Goal: Task Accomplishment & Management: Use online tool/utility

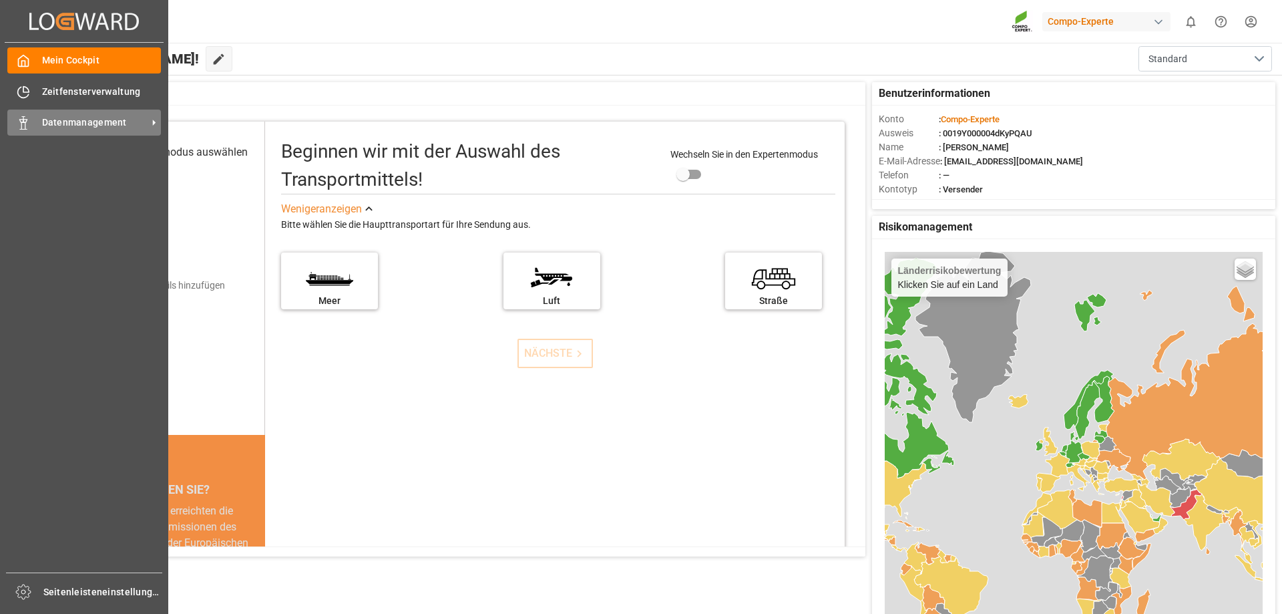
click at [34, 122] on div "Datenmanagement Datenmanagement" at bounding box center [84, 123] width 154 height 26
click at [47, 117] on font "Datenmanagement" at bounding box center [84, 122] width 85 height 11
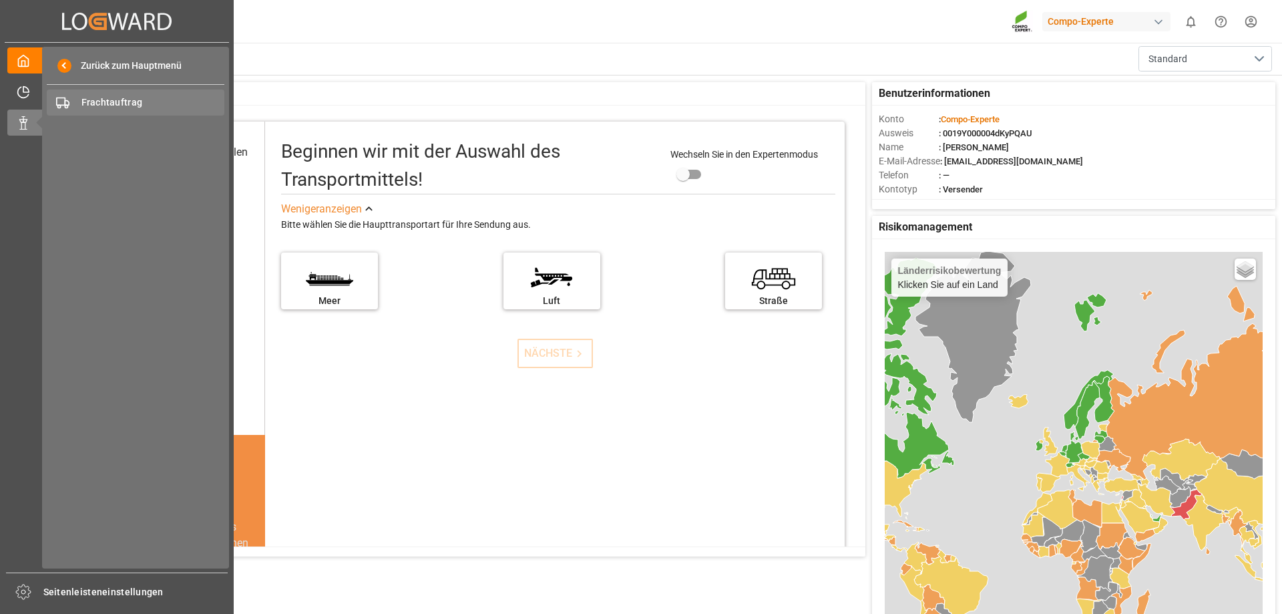
click at [94, 100] on font "Frachtauftrag" at bounding box center [111, 102] width 61 height 11
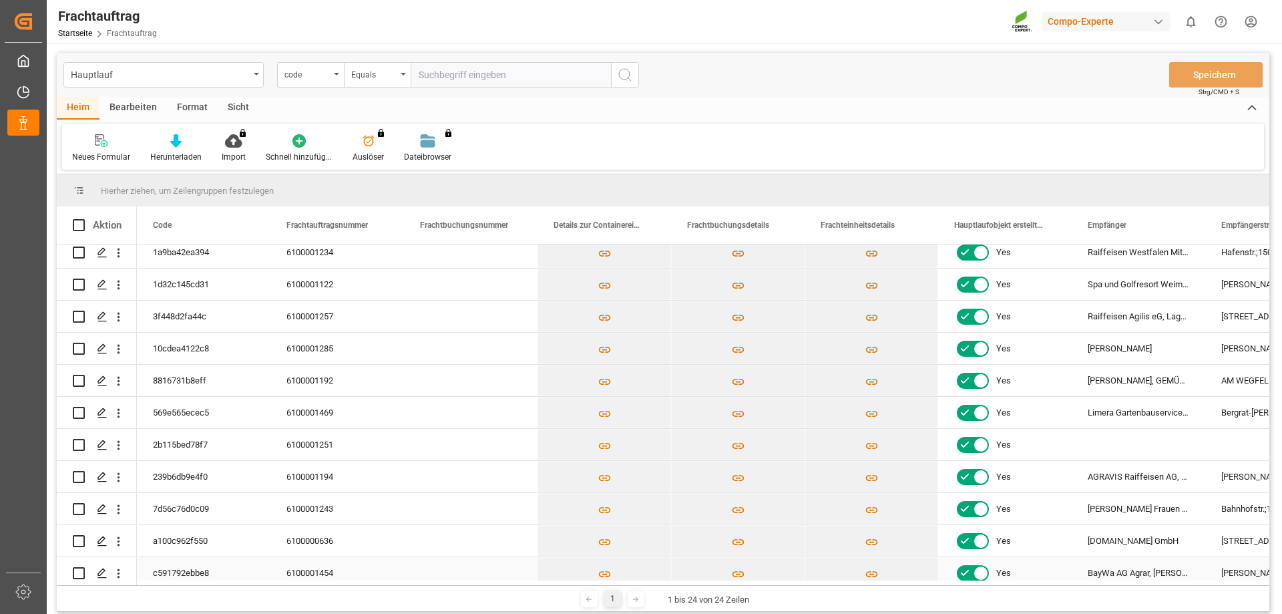
scroll to position [438, 0]
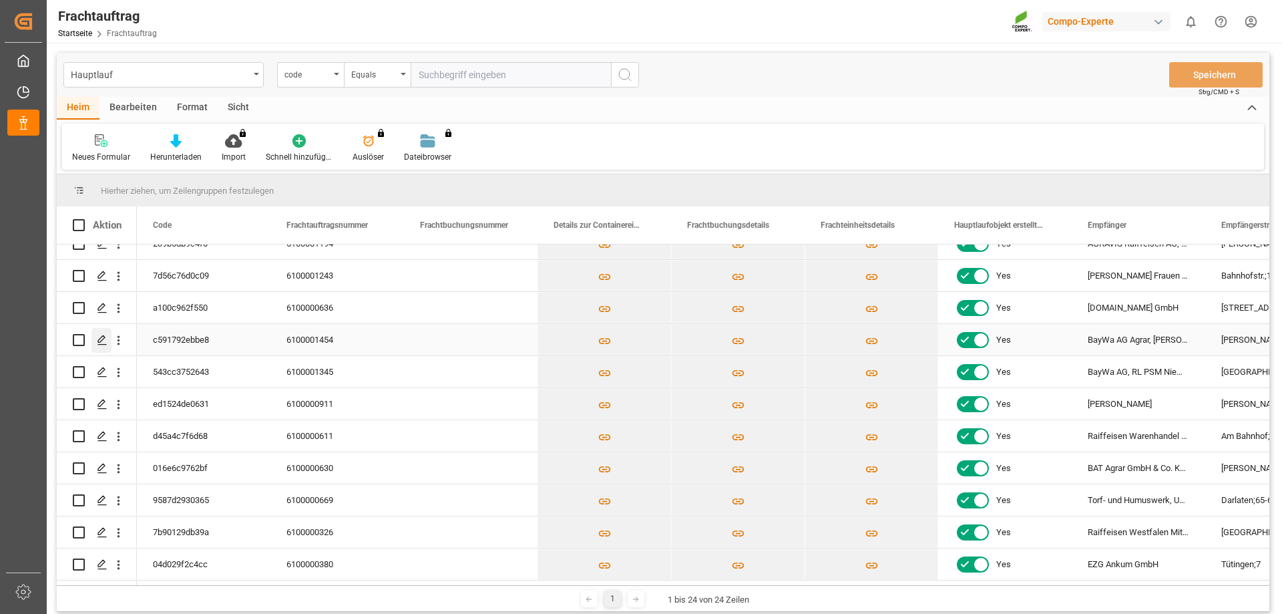
click at [100, 340] on icon "Drücken Sie die LEERTASTE, um diese Zeile auszuwählen." at bounding box center [102, 340] width 11 height 11
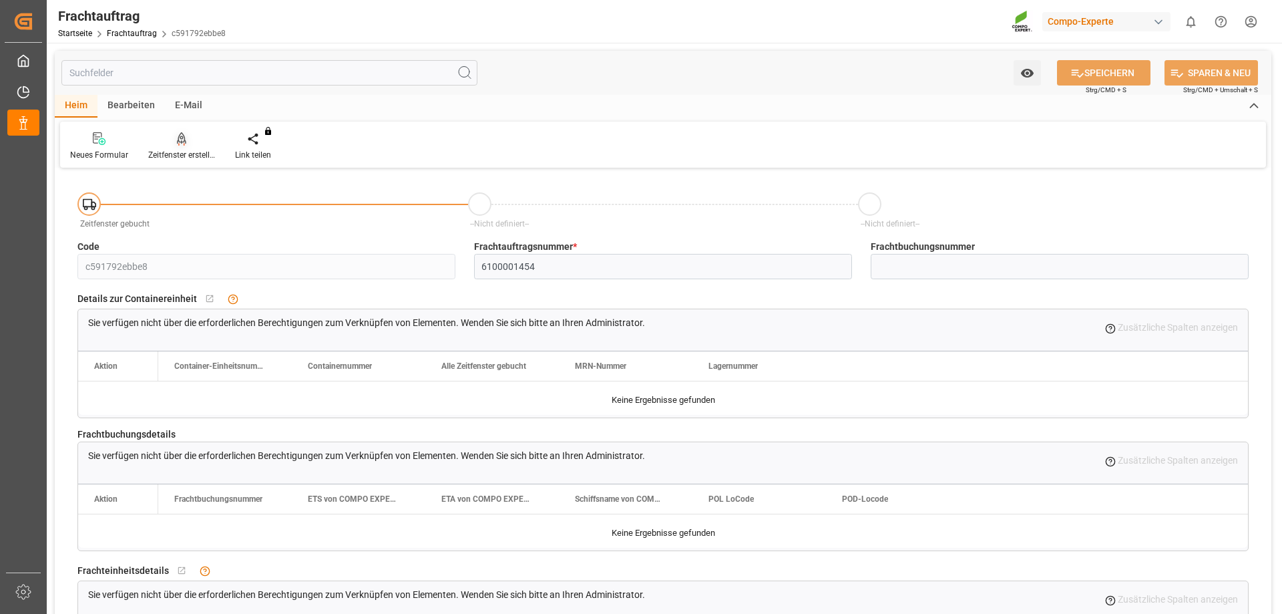
click at [182, 144] on icon at bounding box center [181, 138] width 9 height 13
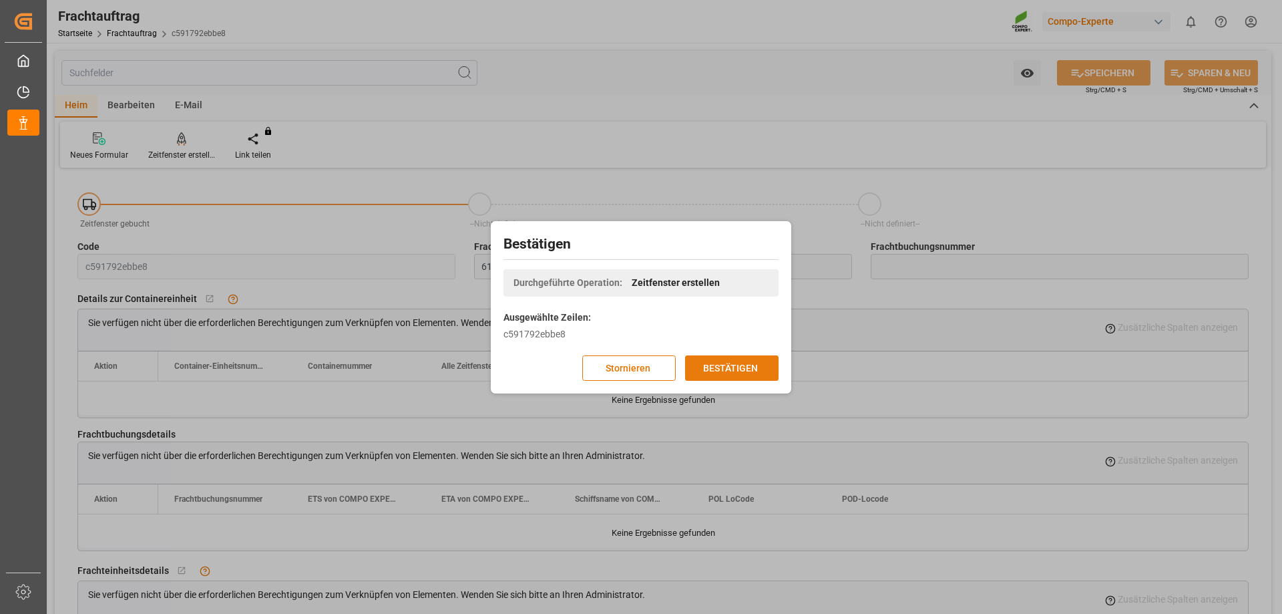
click at [757, 374] on font "BESTÄTIGEN" at bounding box center [730, 368] width 55 height 15
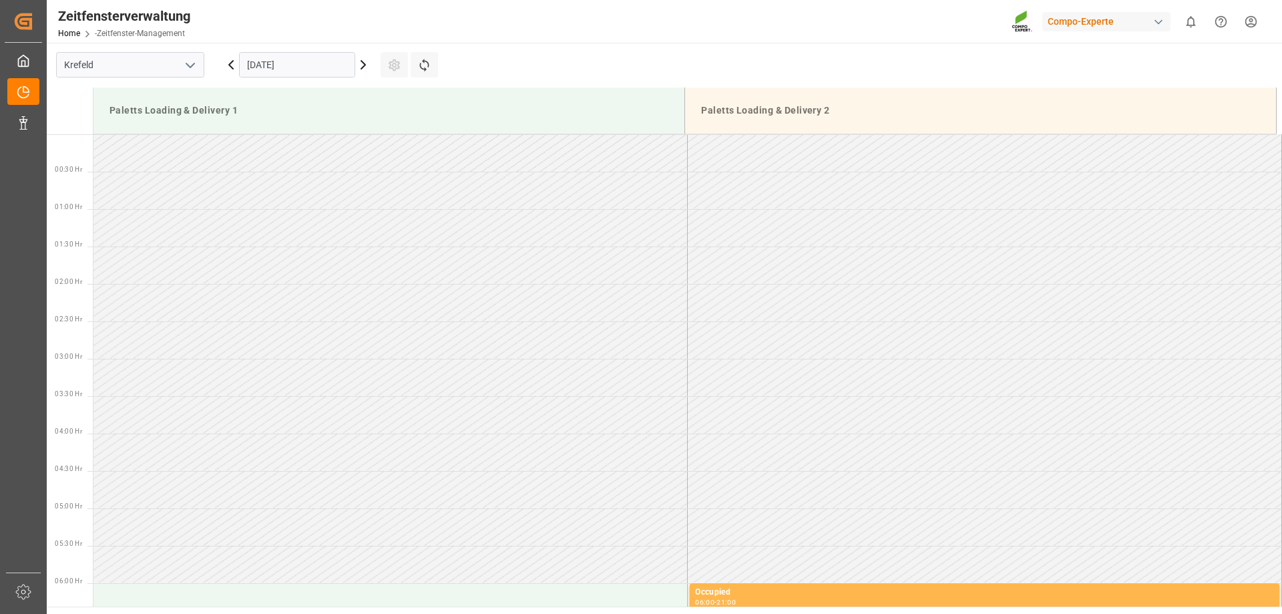
scroll to position [739, 0]
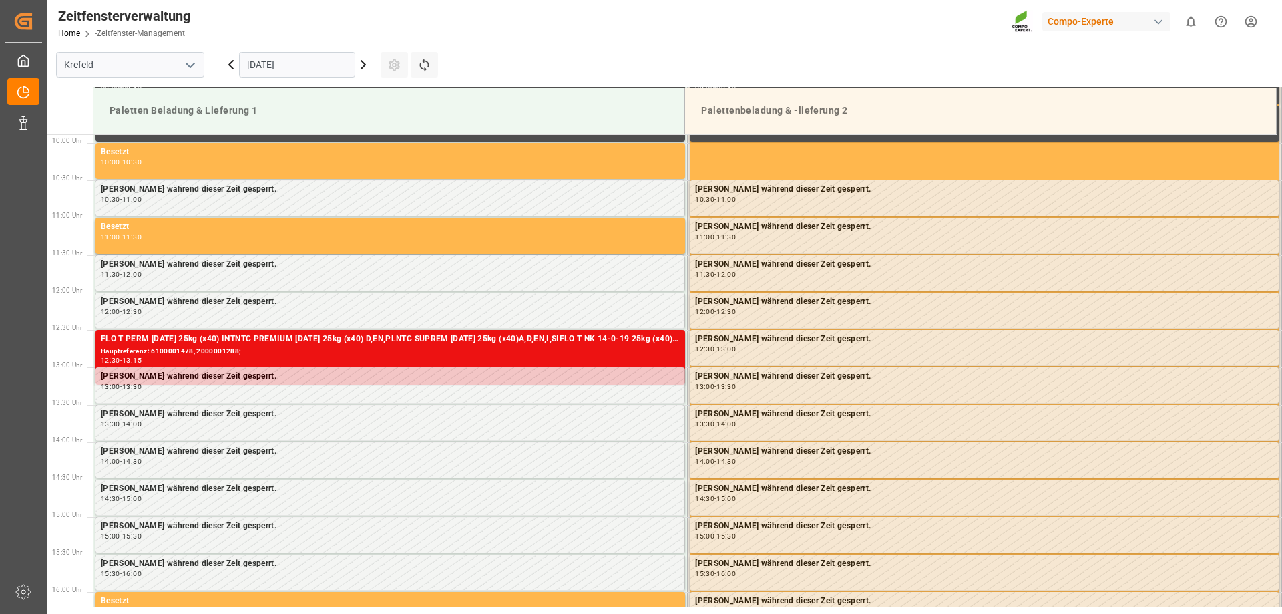
click at [363, 64] on icon at bounding box center [363, 65] width 16 height 16
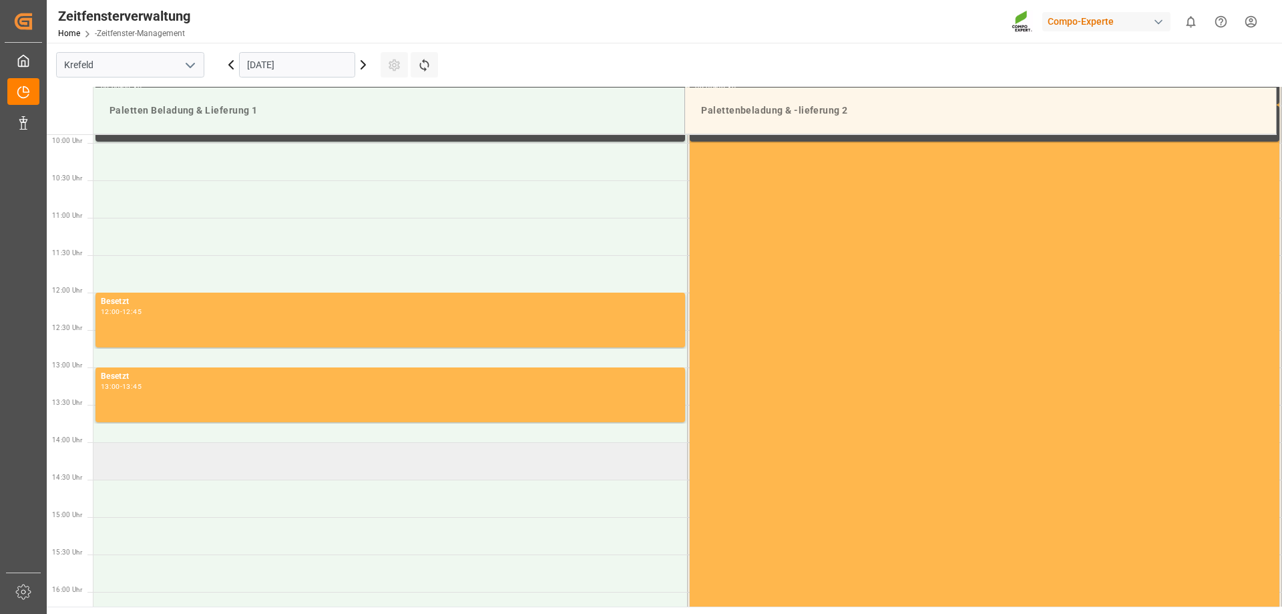
click at [180, 461] on td at bounding box center [390, 460] width 594 height 37
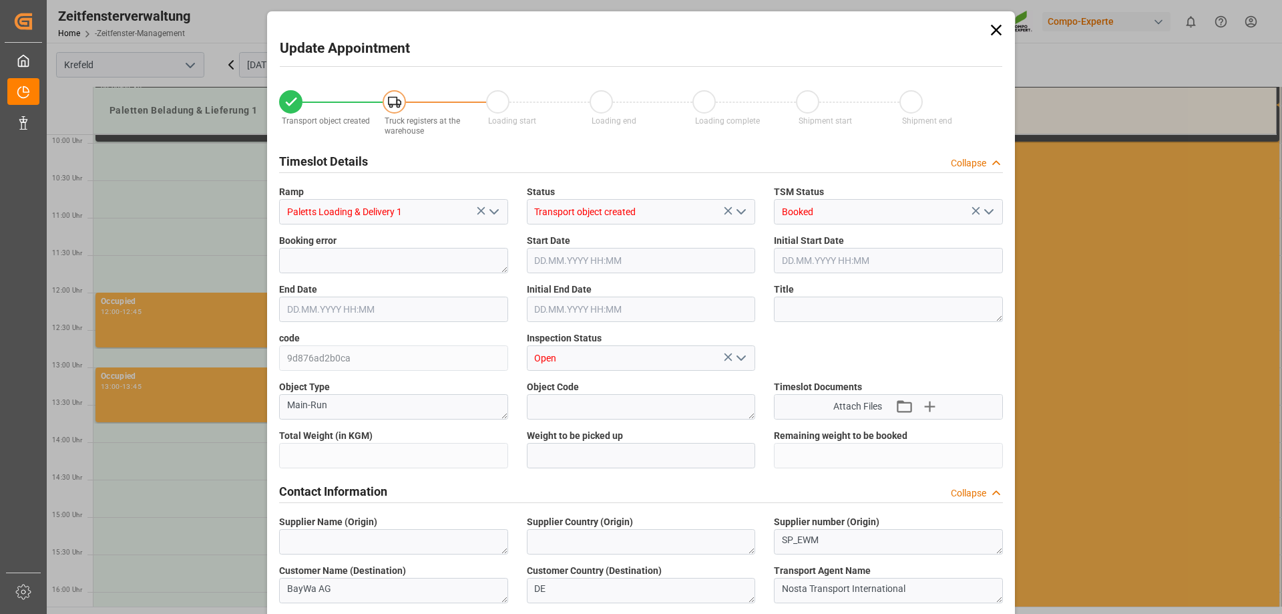
type input "23404.7"
type input "0"
type input "[DATE] 14:00"
type input "[DATE] 14:30"
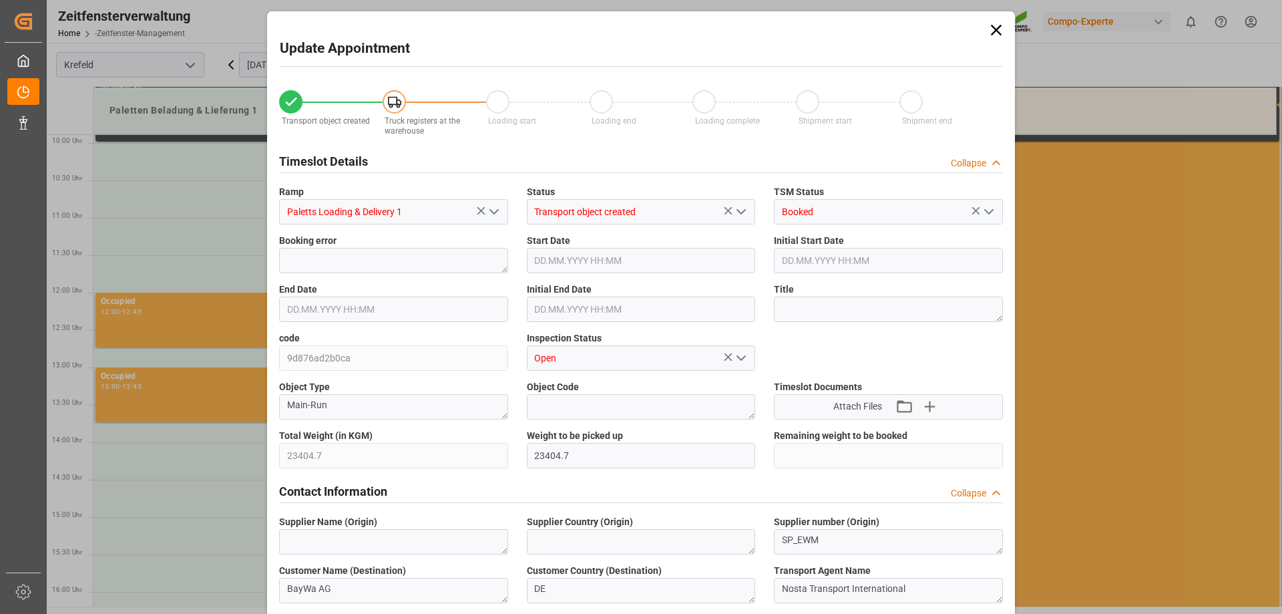
type input "[DATE] 17:05"
type input "[DATE] 09:28"
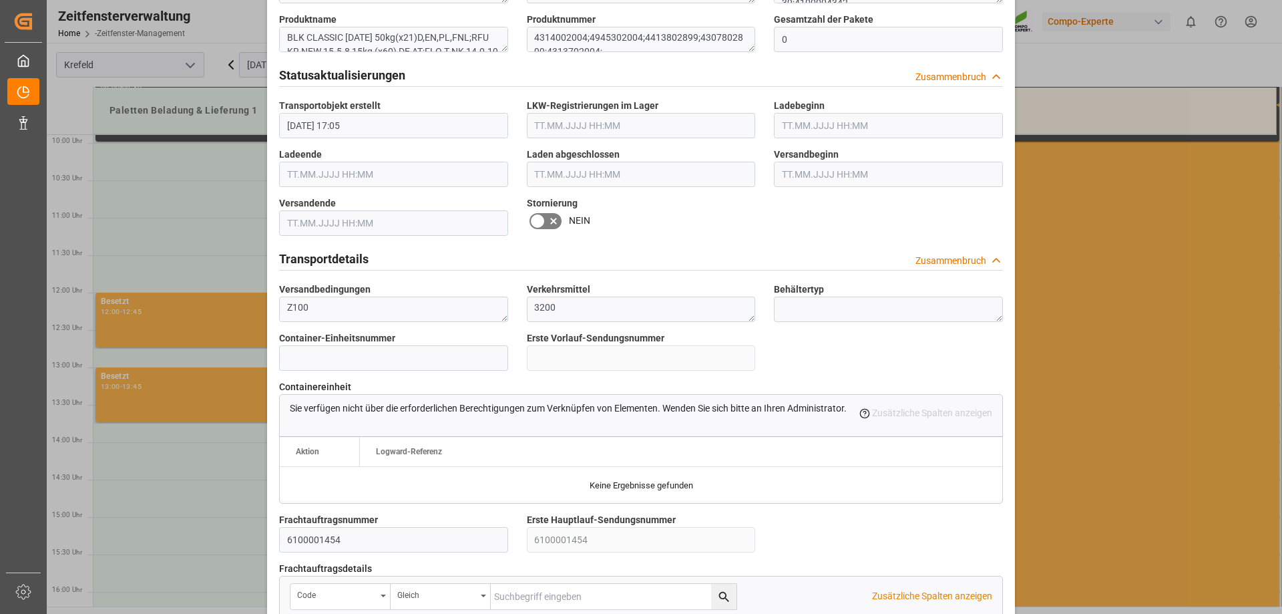
scroll to position [1002, 0]
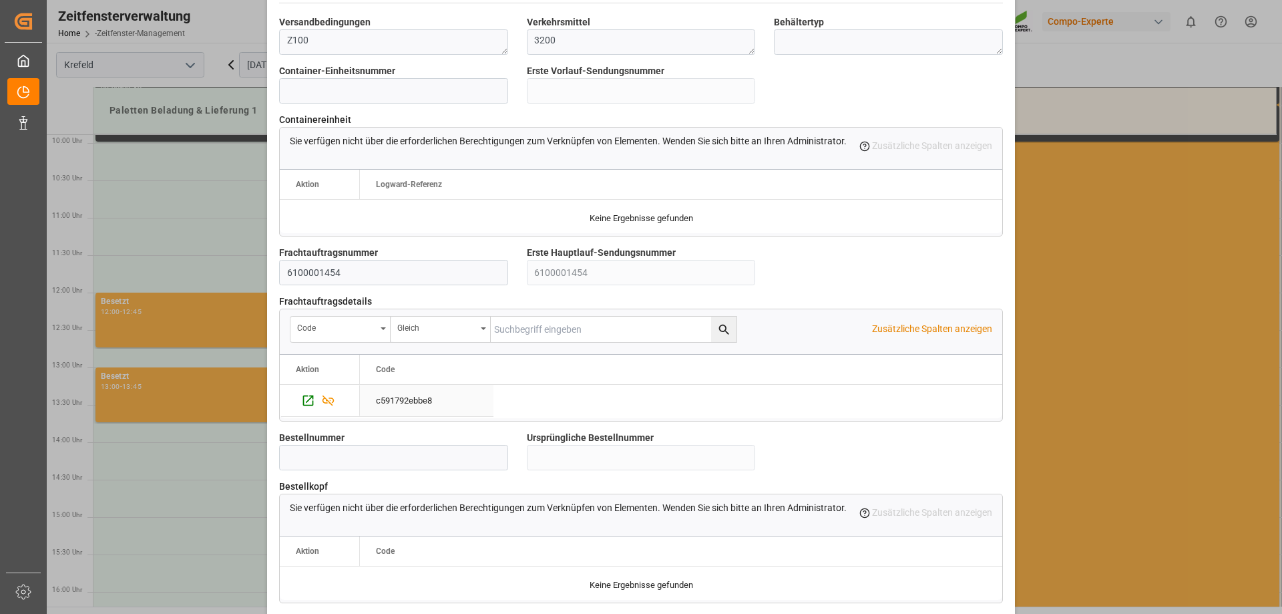
click at [479, 402] on div "c591792ebbe8" at bounding box center [427, 400] width 134 height 31
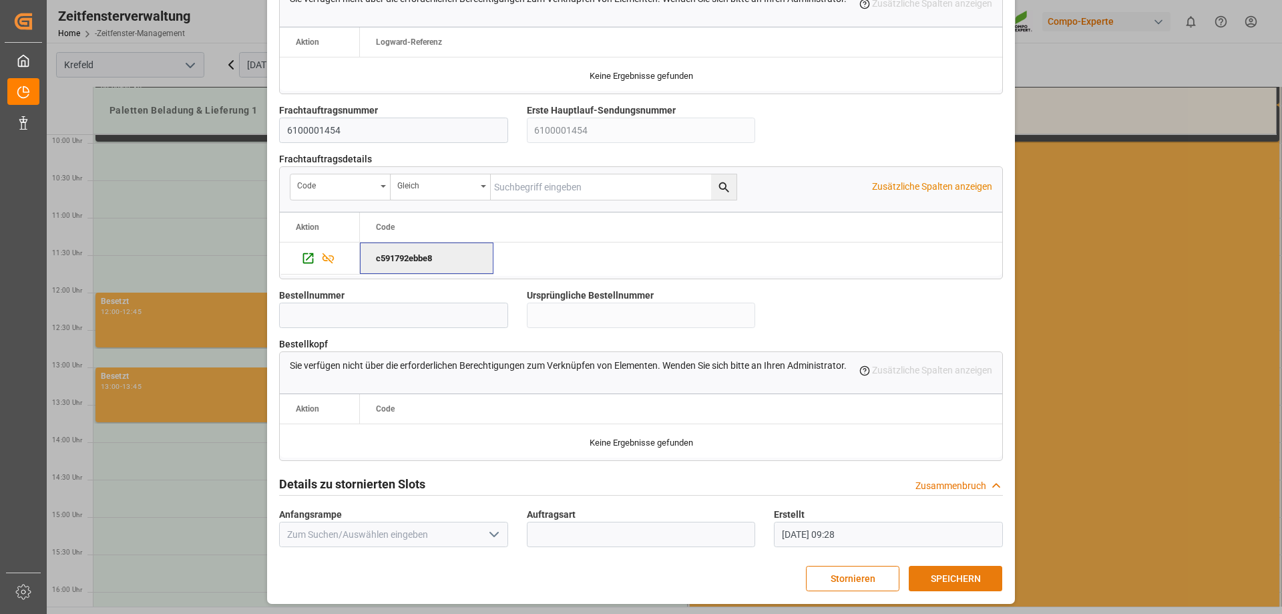
click at [950, 583] on font "SPEICHERN" at bounding box center [956, 578] width 50 height 15
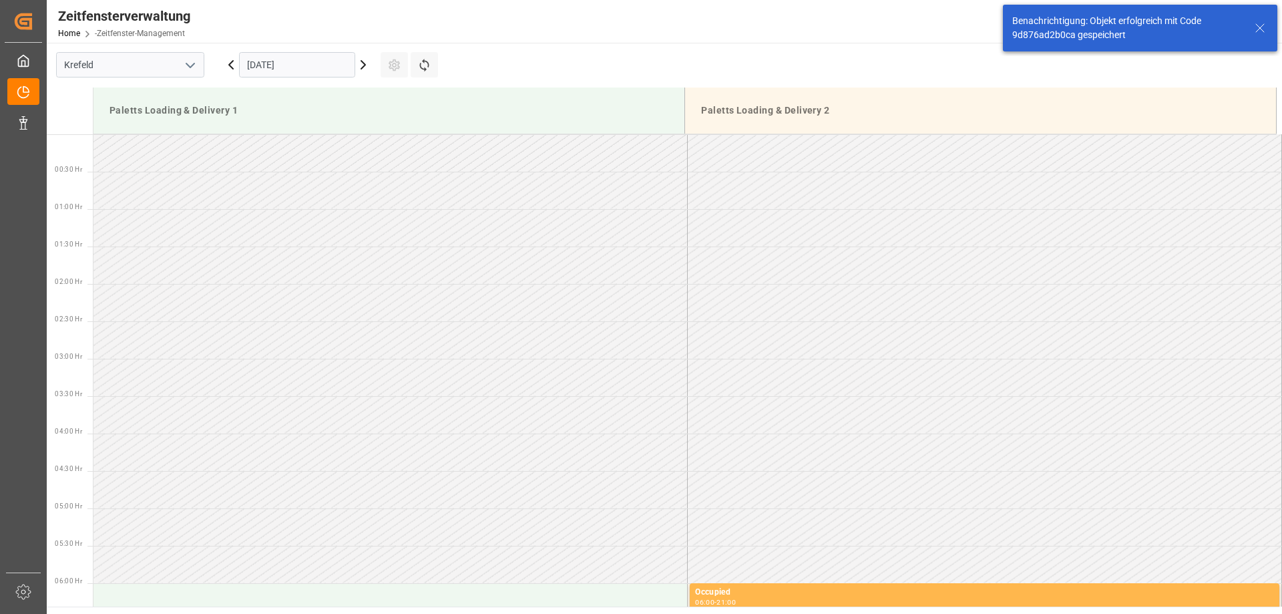
scroll to position [964, 0]
